Goal: Complete application form

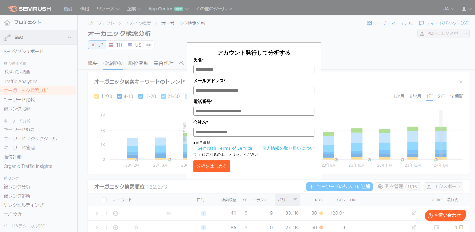
click at [340, 41] on div "アカウント発行して分析する 氏名* メールアドレス* 電話番号* 会社名* ■同意事項 「Semrush Terms of Service」 「個人情報の取り…" at bounding box center [254, 93] width 312 height 171
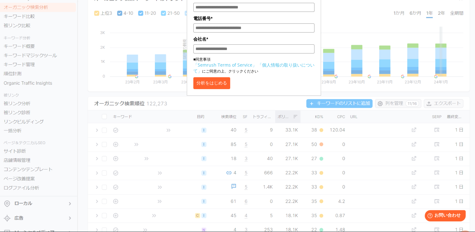
scroll to position [116, 0]
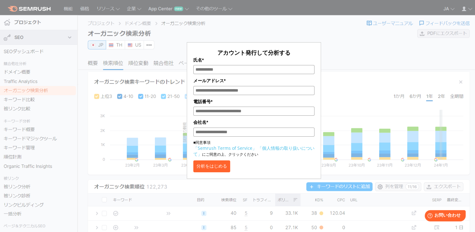
click at [330, 50] on div "アカウント発行して分析する 氏名* メールアドレス* 電話番号* 会社名* ■同意事項 「Semrush Terms of Service」 「個人情報の取り…" at bounding box center [254, 93] width 312 height 171
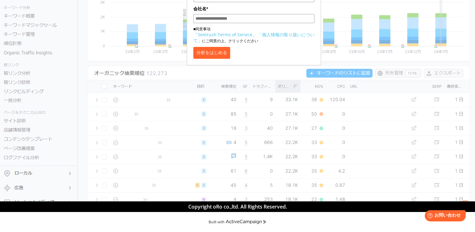
scroll to position [116, 0]
